Goal: Task Accomplishment & Management: Use online tool/utility

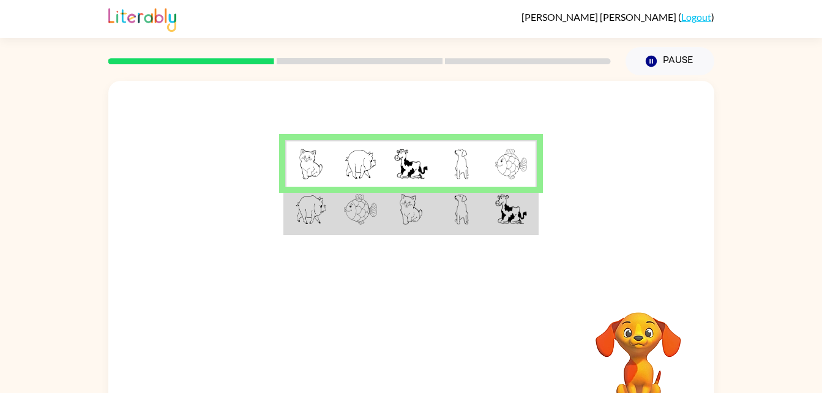
click at [545, 156] on div at bounding box center [411, 184] width 606 height 206
click at [500, 141] on td at bounding box center [512, 163] width 50 height 47
click at [456, 165] on img at bounding box center [461, 164] width 15 height 31
click at [495, 189] on td at bounding box center [512, 210] width 50 height 47
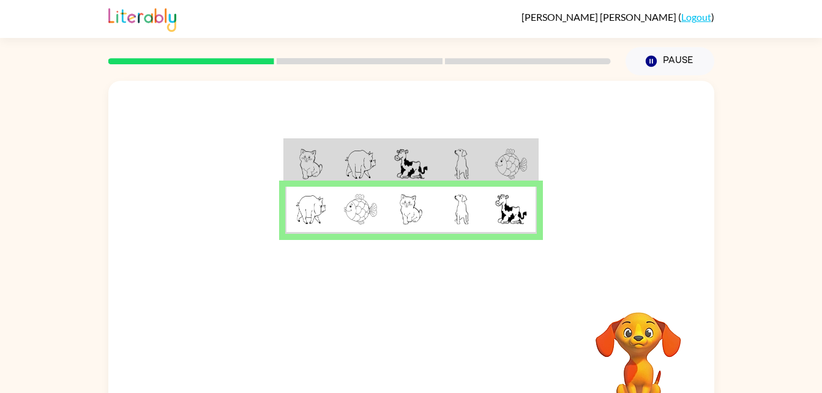
click at [469, 222] on td at bounding box center [462, 210] width 50 height 47
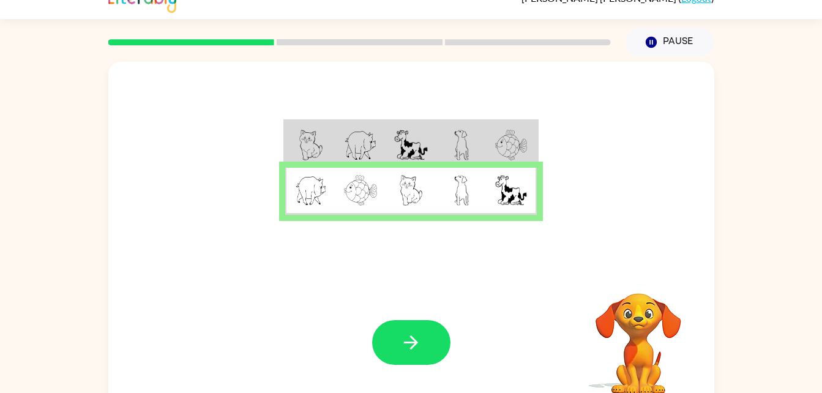
scroll to position [37, 0]
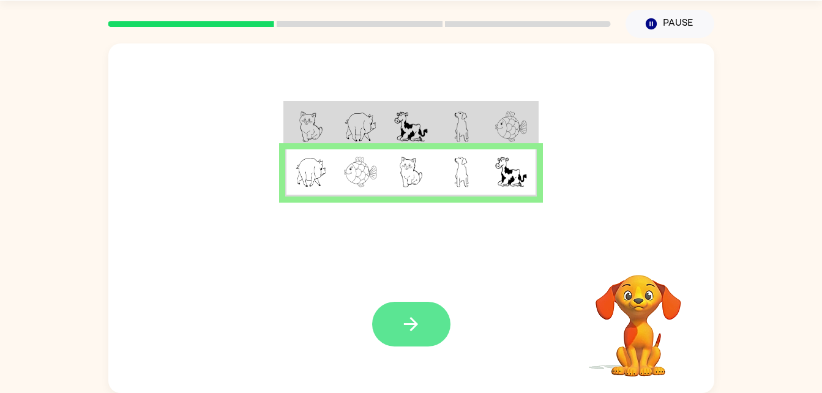
click at [419, 329] on icon "button" at bounding box center [410, 324] width 21 height 21
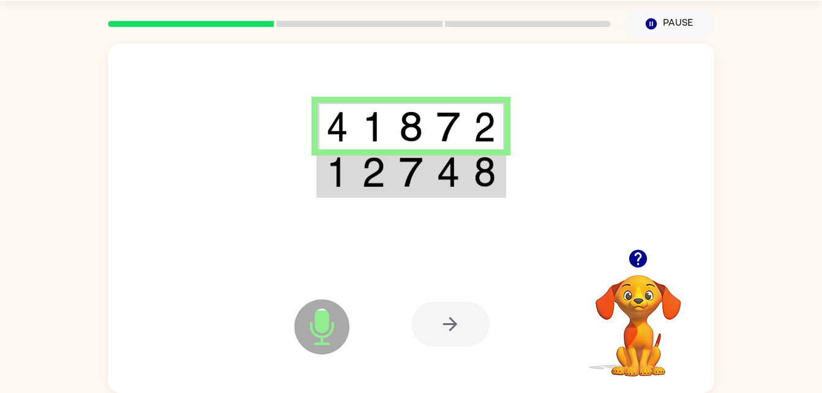
click at [303, 326] on icon at bounding box center [322, 326] width 55 height 55
click at [314, 325] on icon at bounding box center [322, 326] width 55 height 55
click at [485, 181] on img at bounding box center [485, 172] width 22 height 31
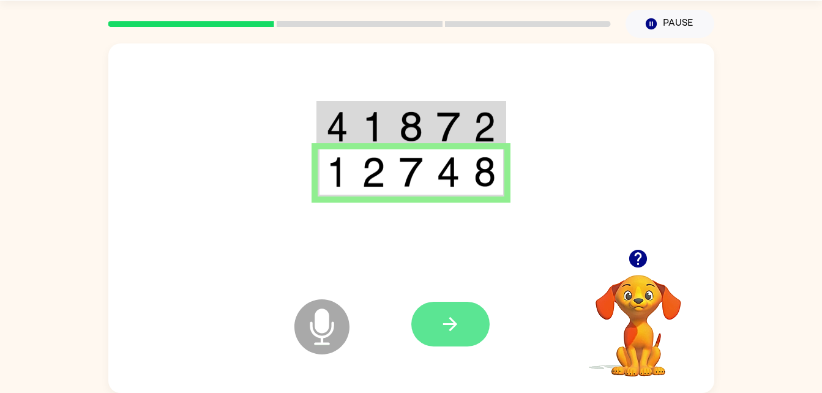
click at [459, 322] on icon "button" at bounding box center [450, 324] width 21 height 21
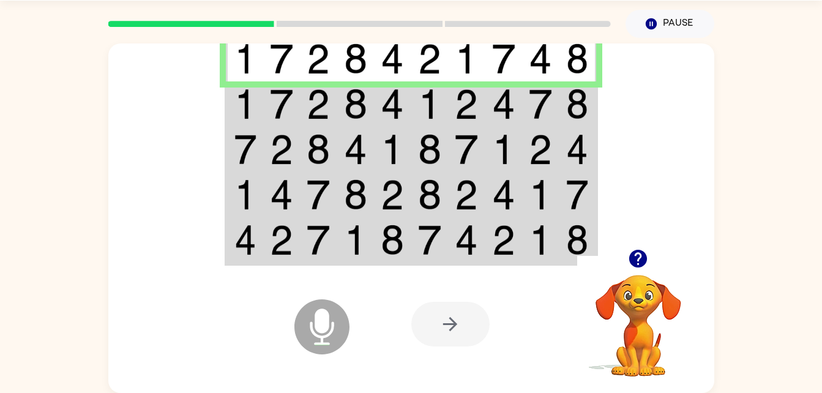
click at [431, 340] on div at bounding box center [451, 324] width 78 height 45
click at [592, 95] on td at bounding box center [578, 103] width 37 height 45
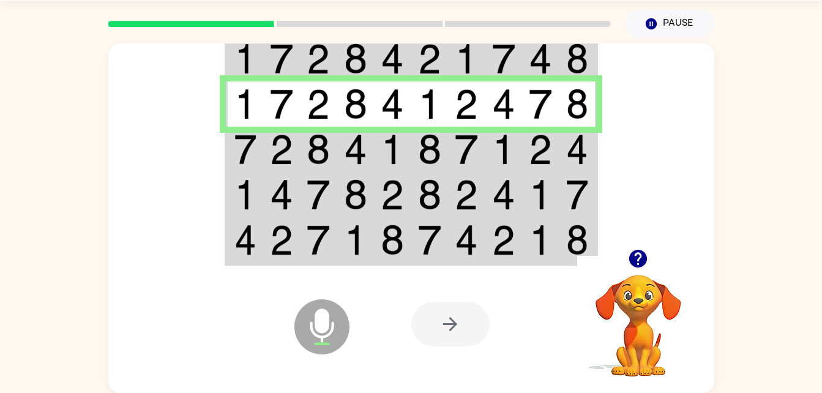
click at [594, 140] on td at bounding box center [578, 149] width 37 height 45
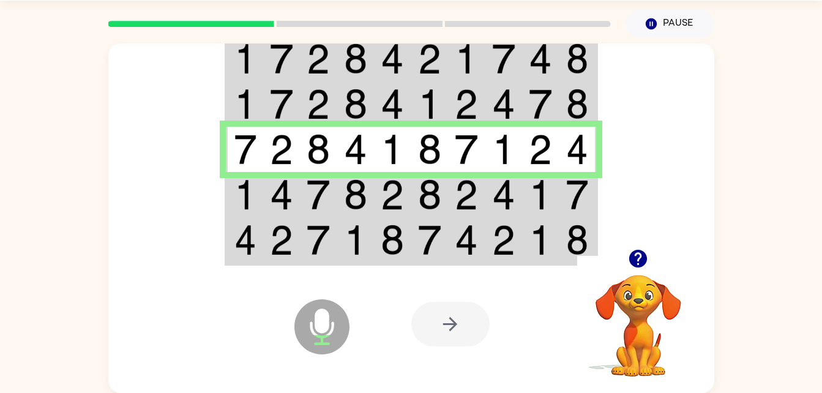
click at [587, 187] on img at bounding box center [577, 194] width 22 height 31
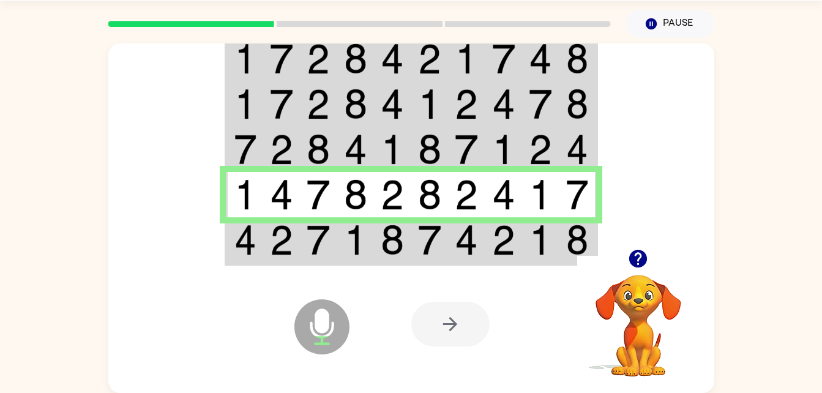
click at [547, 249] on img at bounding box center [540, 240] width 23 height 31
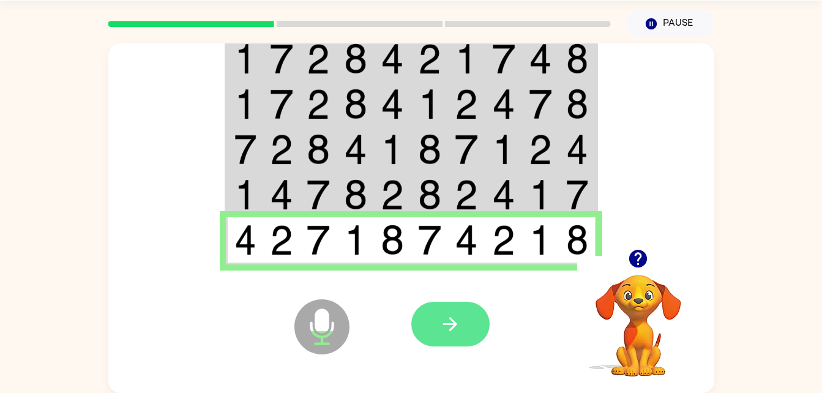
click at [474, 345] on button "button" at bounding box center [451, 324] width 78 height 45
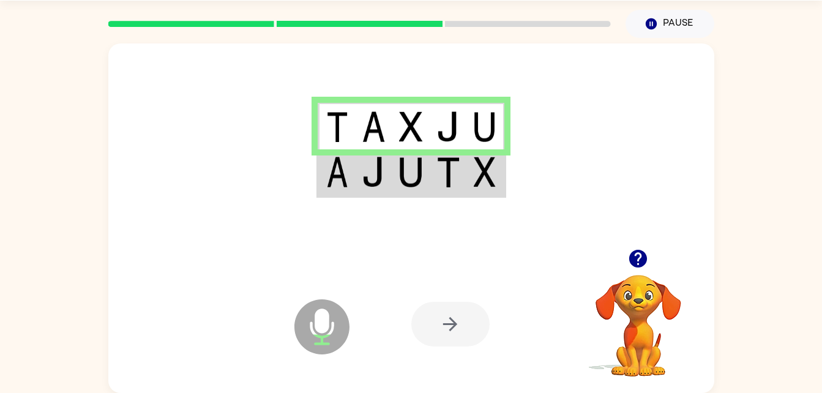
click at [472, 124] on td at bounding box center [485, 126] width 37 height 47
click at [484, 195] on td at bounding box center [485, 172] width 37 height 47
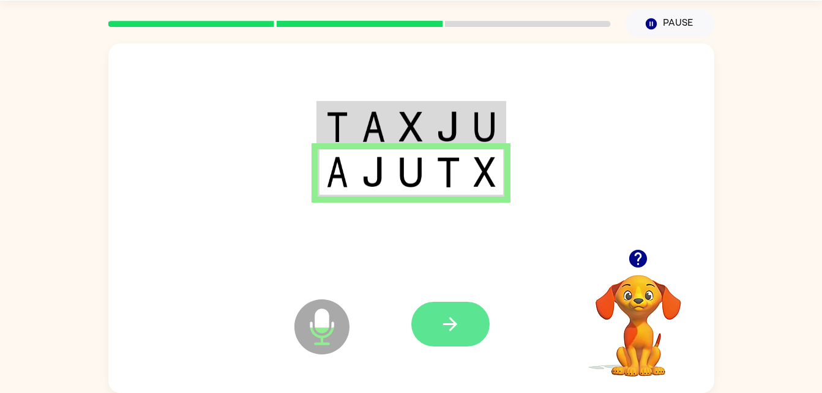
click at [467, 326] on button "button" at bounding box center [451, 324] width 78 height 45
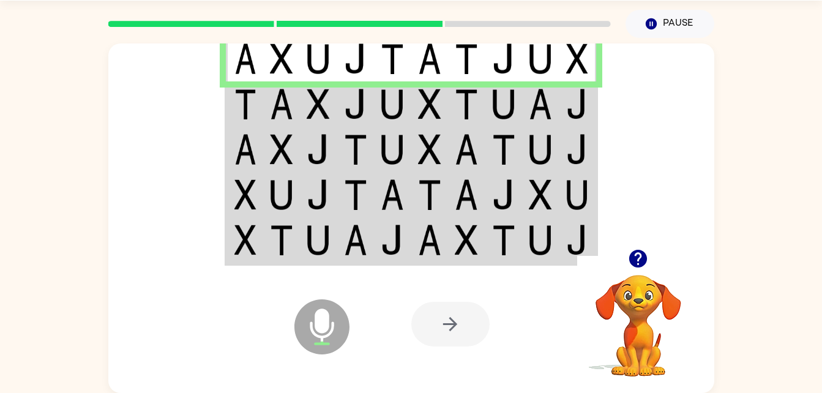
click at [532, 77] on td at bounding box center [540, 58] width 37 height 47
click at [565, 47] on td at bounding box center [578, 58] width 37 height 47
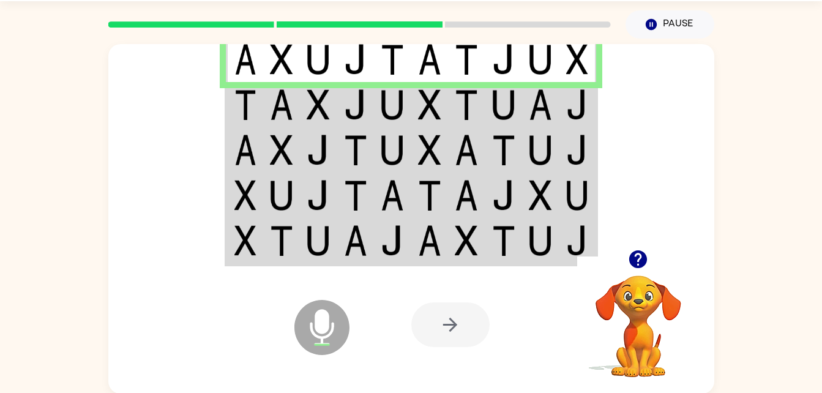
scroll to position [31, 0]
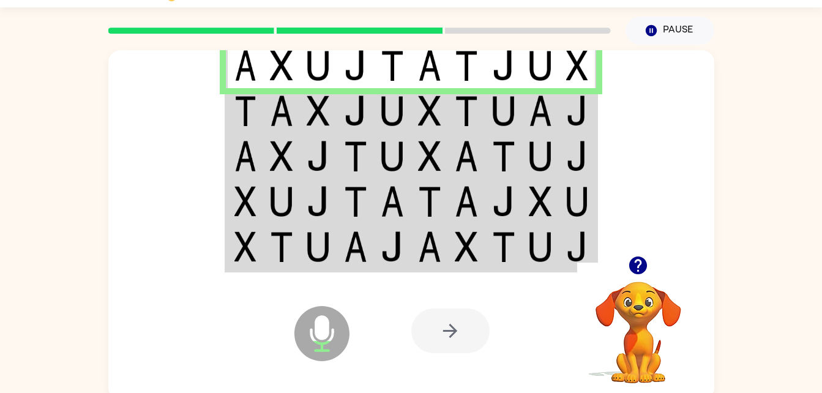
click at [580, 117] on img at bounding box center [577, 111] width 22 height 31
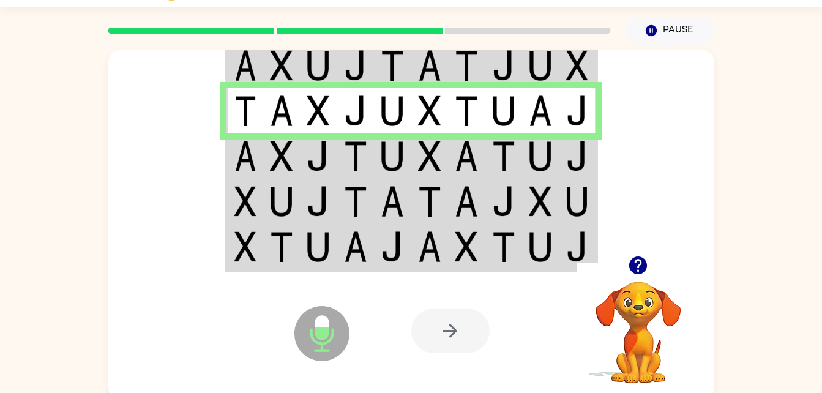
click at [575, 164] on img at bounding box center [577, 156] width 22 height 31
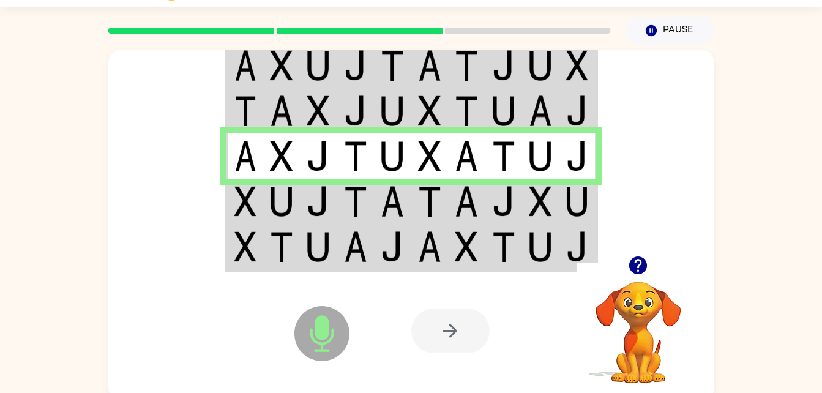
click at [544, 190] on img at bounding box center [540, 201] width 23 height 31
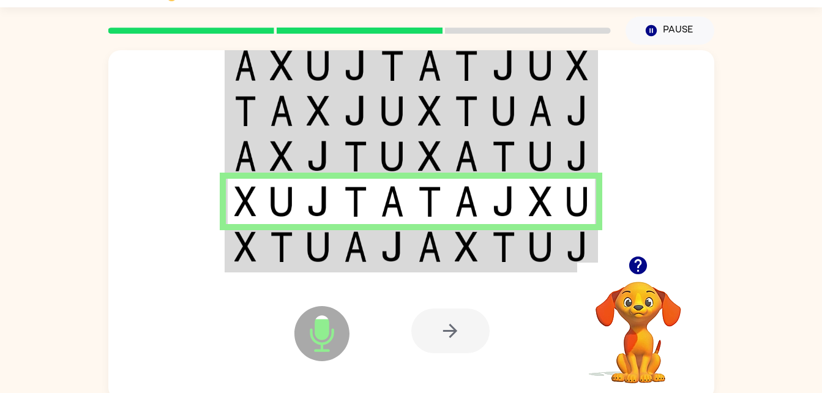
click at [547, 235] on img at bounding box center [540, 246] width 23 height 31
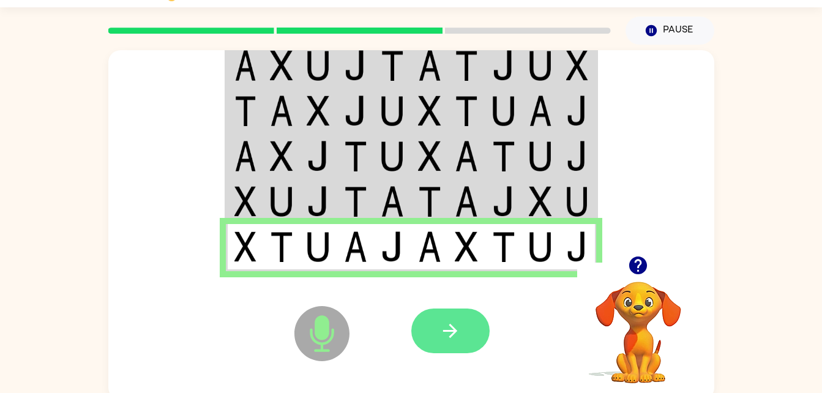
click at [477, 331] on button "button" at bounding box center [451, 331] width 78 height 45
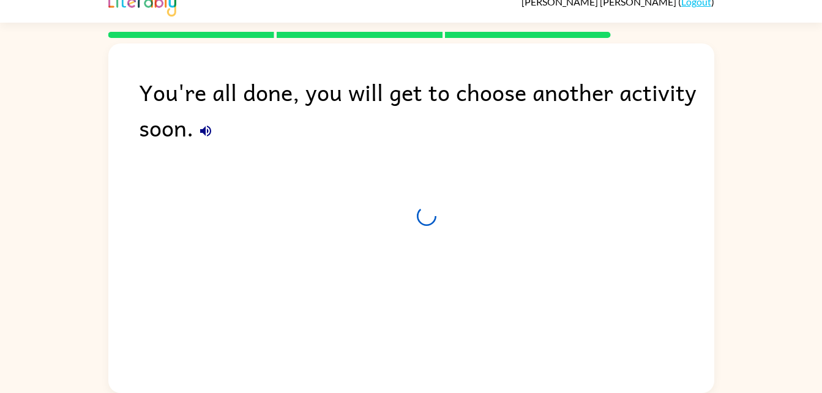
scroll to position [15, 0]
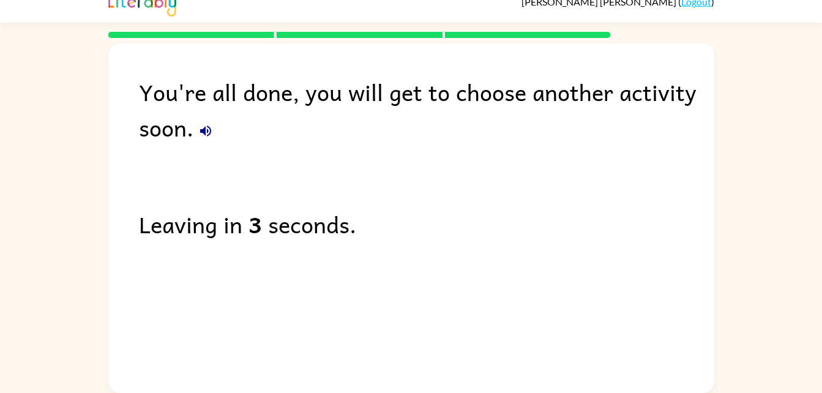
click at [212, 152] on div "You're all done, you will get to choose another activity soon. Leaving in 3 sec…" at bounding box center [411, 215] width 606 height 344
click at [209, 127] on icon "button" at bounding box center [205, 131] width 11 height 11
